Goal: Information Seeking & Learning: Learn about a topic

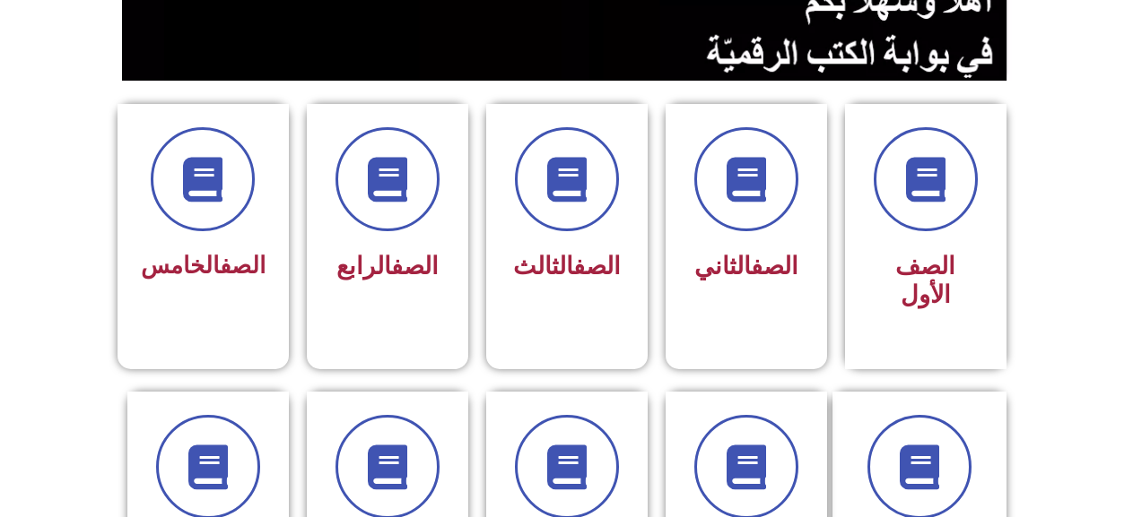
scroll to position [359, 0]
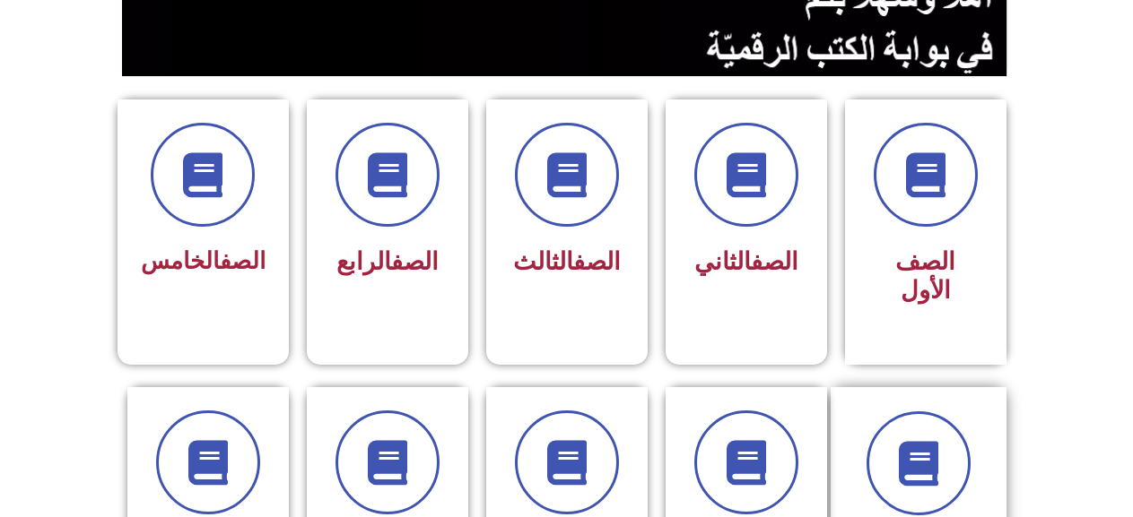
click at [983, 464] on div "الصف السادس" at bounding box center [918, 505] width 176 height 237
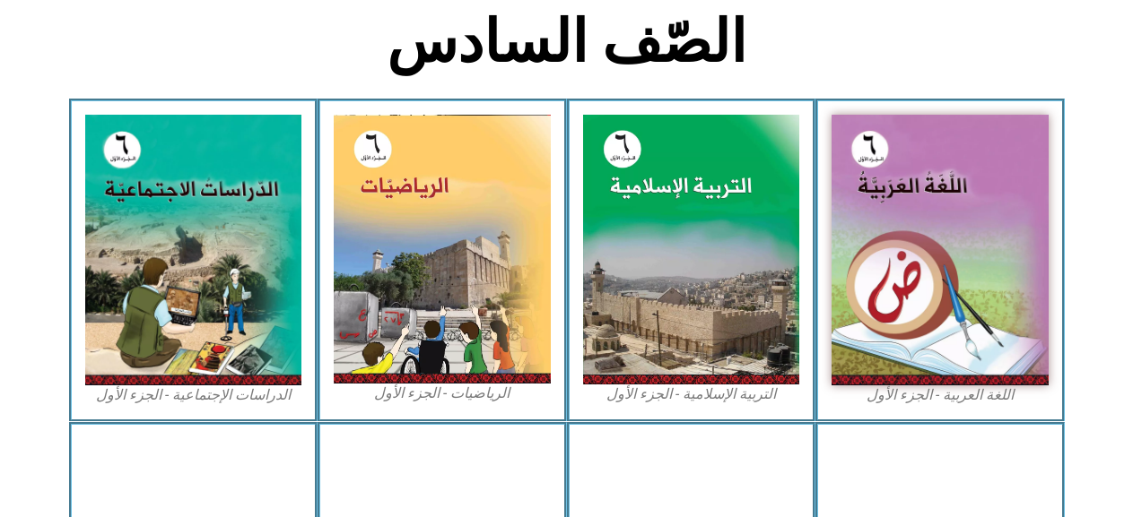
scroll to position [448, 0]
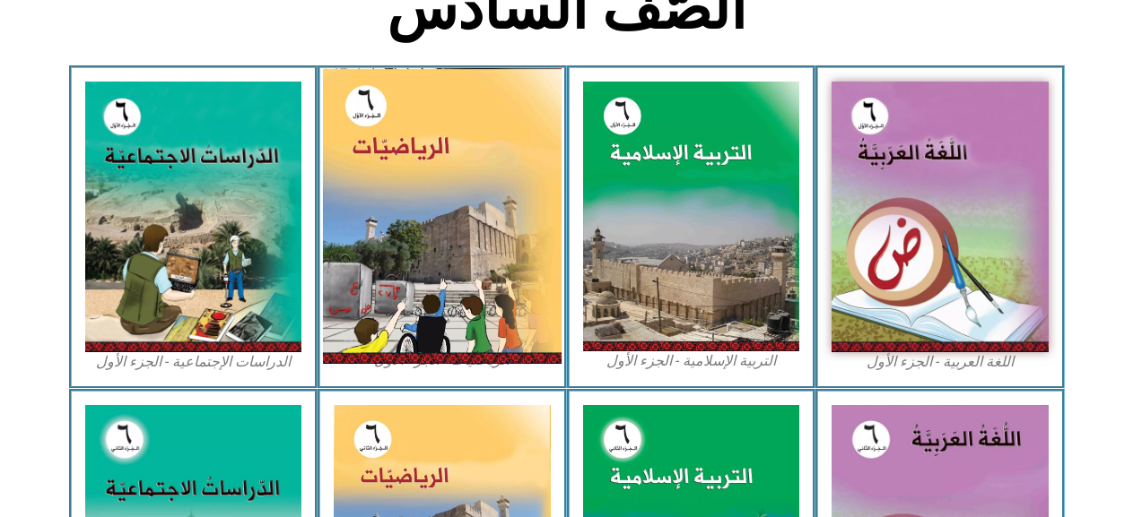
click at [430, 234] on img at bounding box center [442, 216] width 239 height 296
click at [462, 237] on img at bounding box center [442, 216] width 239 height 296
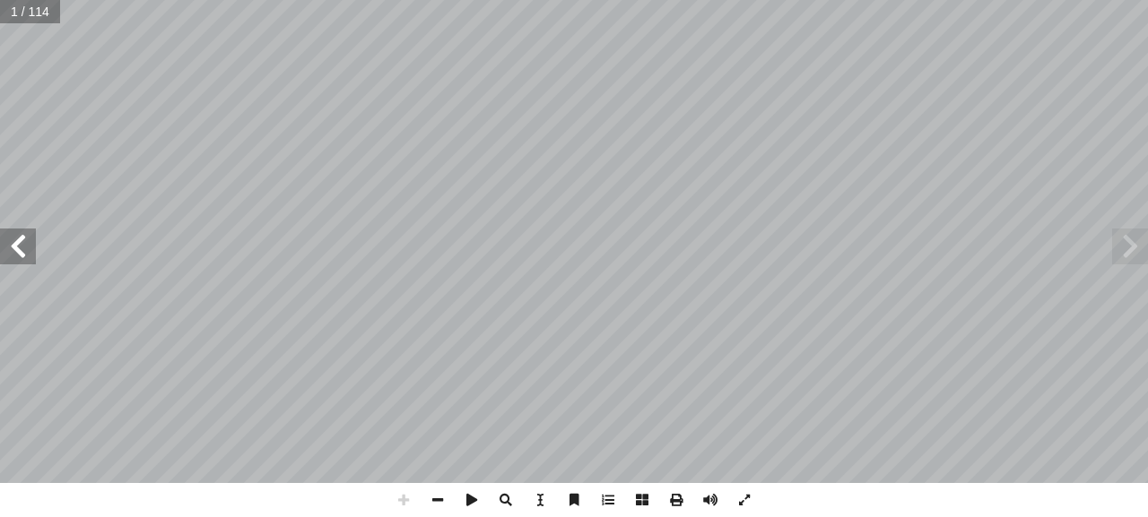
click at [1134, 249] on span at bounding box center [1130, 247] width 36 height 36
click at [25, 241] on span at bounding box center [18, 247] width 36 height 36
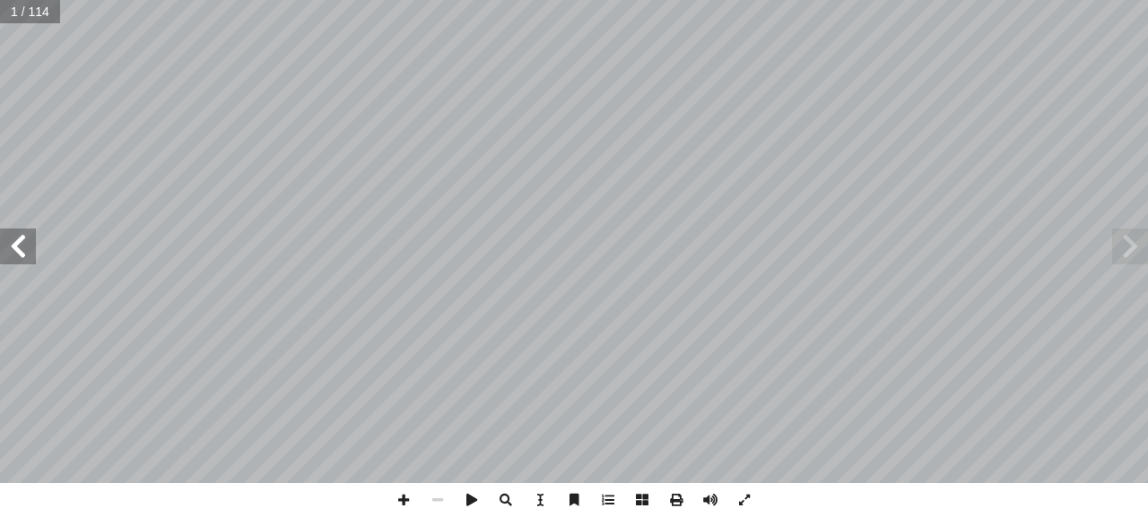
click at [25, 241] on span at bounding box center [18, 247] width 36 height 36
click at [25, 234] on span at bounding box center [18, 247] width 36 height 36
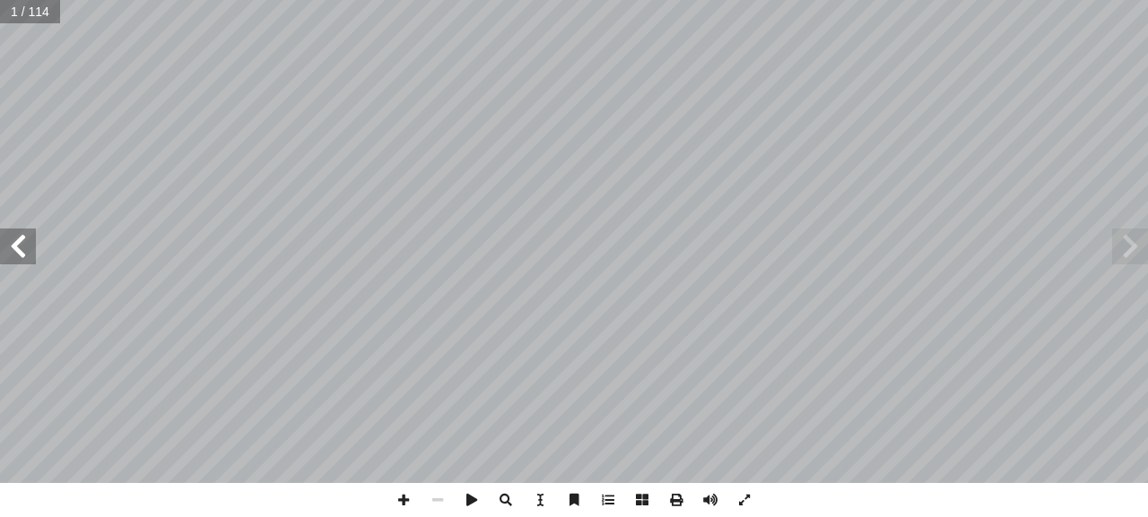
click at [25, 234] on span at bounding box center [18, 247] width 36 height 36
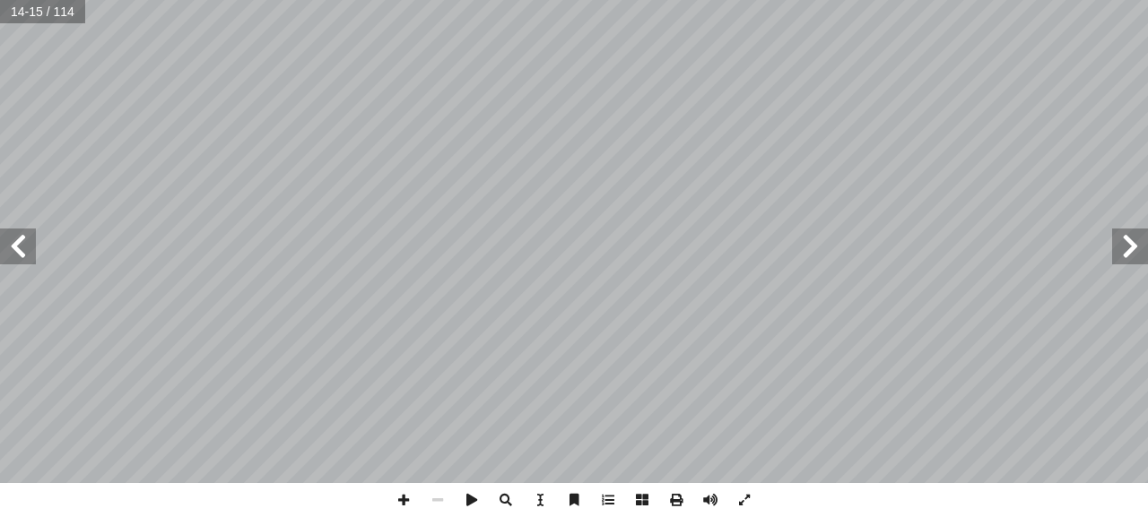
click at [25, 234] on span at bounding box center [18, 247] width 36 height 36
click at [25, 233] on span at bounding box center [18, 247] width 36 height 36
click at [405, 487] on span at bounding box center [403, 500] width 34 height 34
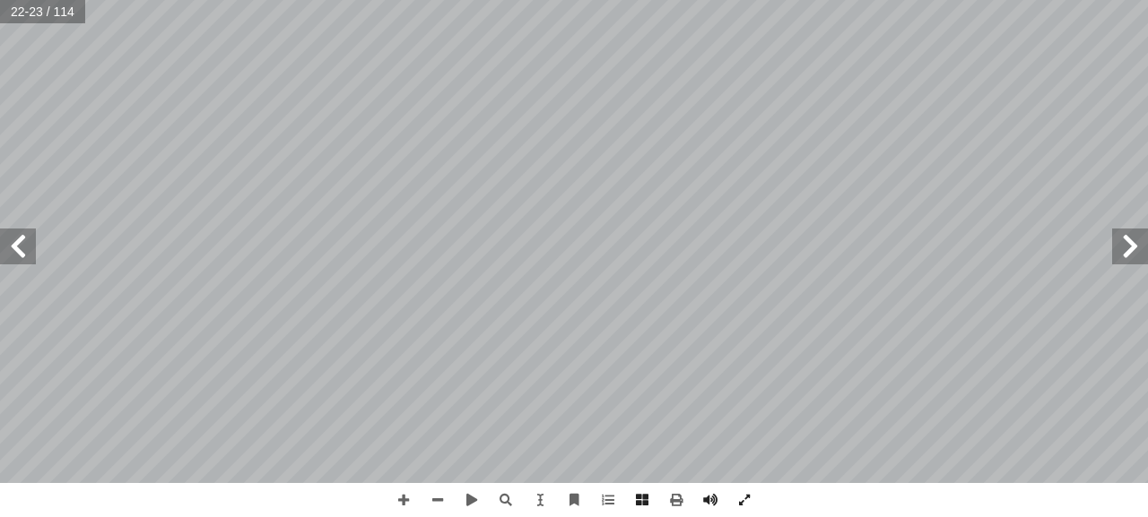
click at [1120, 258] on span at bounding box center [1130, 247] width 36 height 36
click at [400, 491] on span at bounding box center [403, 500] width 34 height 34
click at [22, 257] on span at bounding box center [18, 247] width 36 height 36
click at [636, 163] on html "الصفحة الرئيسية الصف الأول الصف الثاني الصف الثالث الصف الرابع الصف الخامس الصف…" at bounding box center [574, 81] width 1148 height 163
